Goal: Task Accomplishment & Management: Use online tool/utility

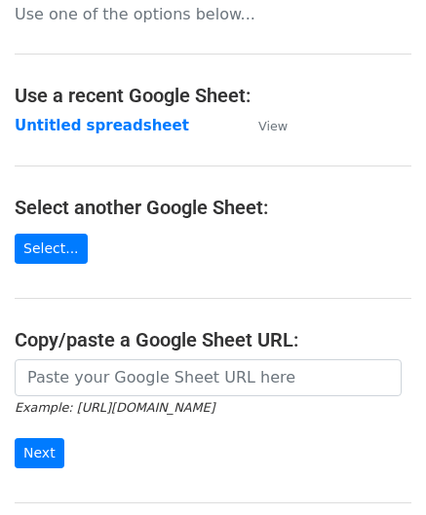
scroll to position [195, 0]
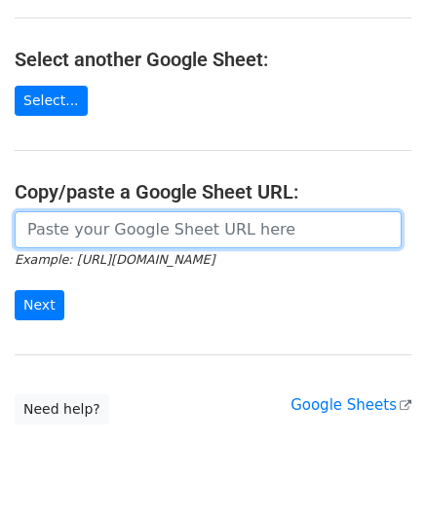
click at [106, 227] on input "url" at bounding box center [208, 229] width 387 height 37
paste input "https://docs.google.com/spreadsheets/d/1rt6fyy_kW8Bog15CUIJ6OMqYVo1wecm66TNI_P8…"
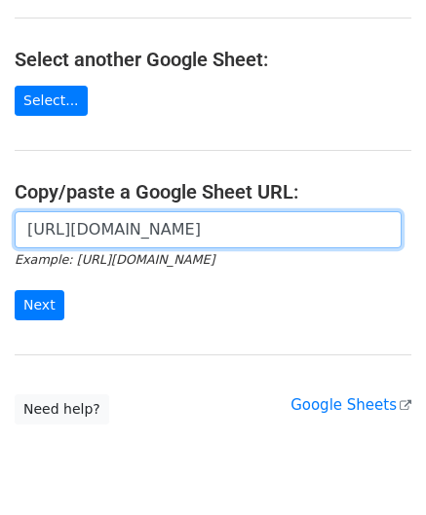
scroll to position [0, 421]
type input "https://docs.google.com/spreadsheets/d/1rt6fyy_kW8Bog15CUIJ6OMqYVo1wecm66TNI_P8…"
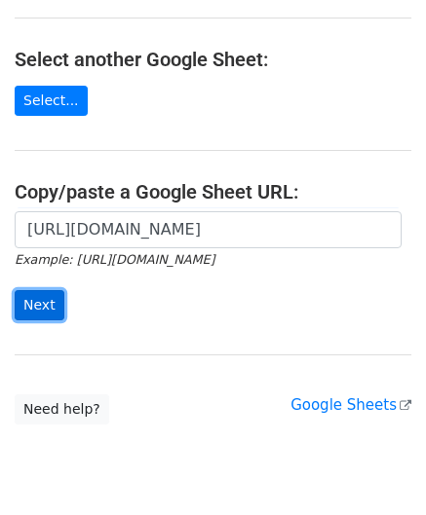
click at [31, 299] on input "Next" at bounding box center [40, 305] width 50 height 30
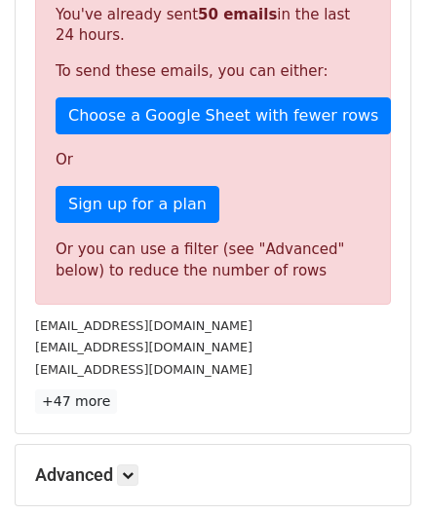
scroll to position [657, 0]
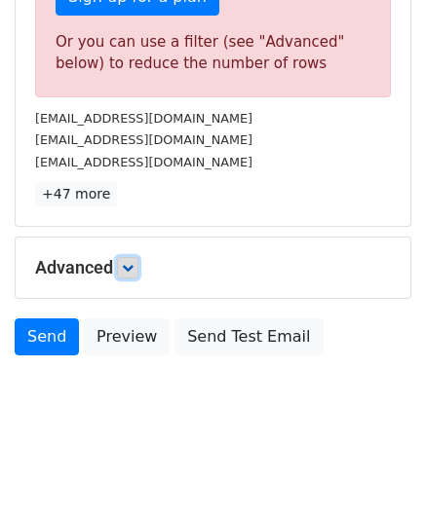
click at [131, 262] on icon at bounding box center [128, 268] width 12 height 12
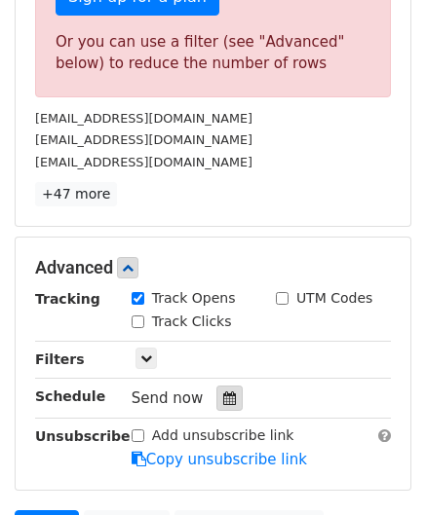
click at [226, 387] on div at bounding box center [229, 398] width 26 height 25
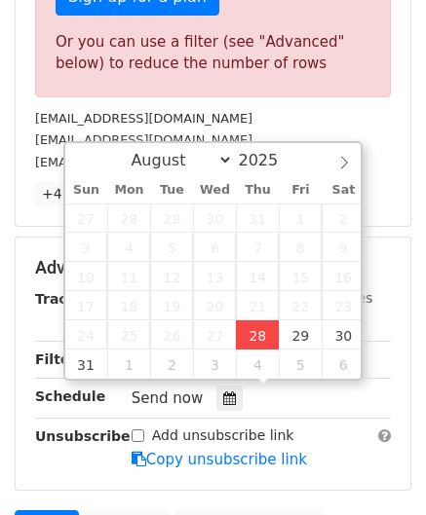
type input "[DATE] 12:00"
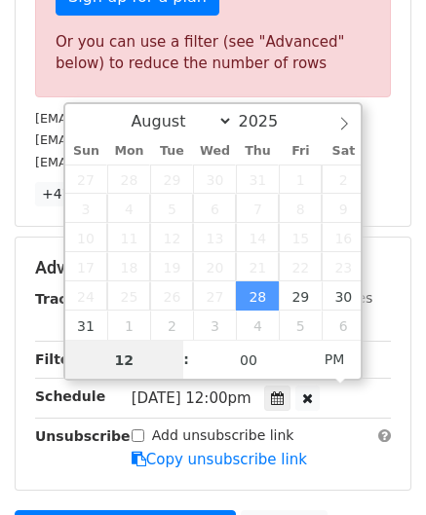
paste input "8"
type input "8"
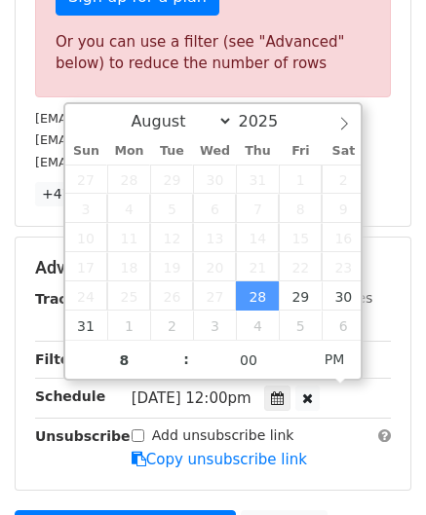
type input "[DATE] 20:00"
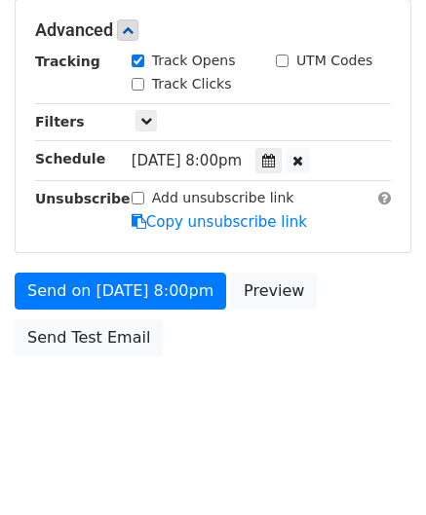
scroll to position [893, 0]
